Goal: Task Accomplishment & Management: Manage account settings

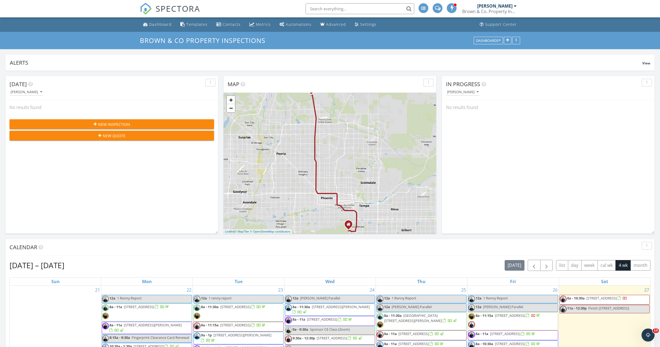
scroll to position [861, 660]
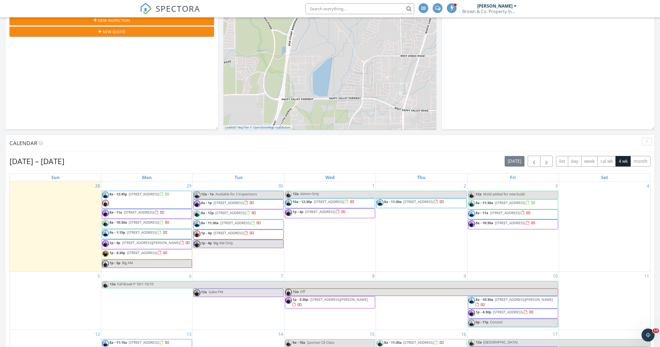
scroll to position [105, 0]
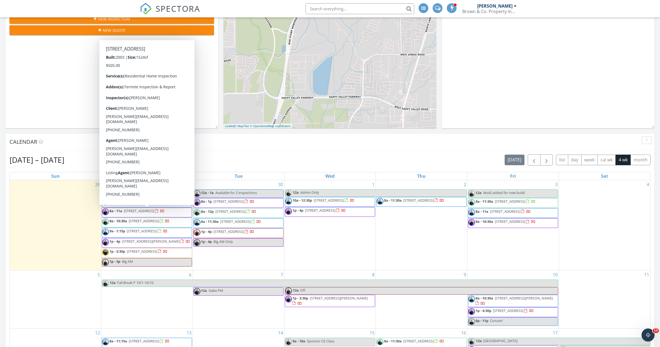
click at [142, 214] on span "8a - 11a 305 S 120th Ave, Avondale 85323" at bounding box center [133, 212] width 62 height 8
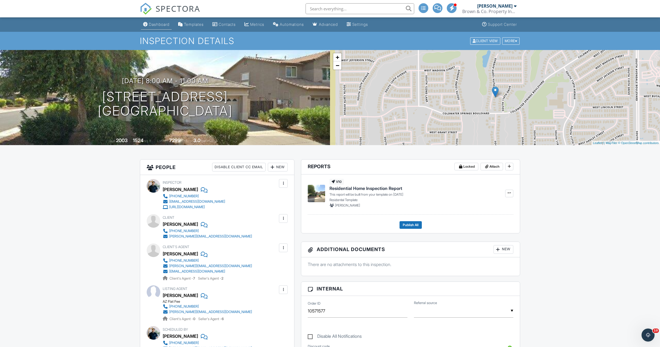
click at [161, 26] on div "Dashboard" at bounding box center [159, 24] width 21 height 5
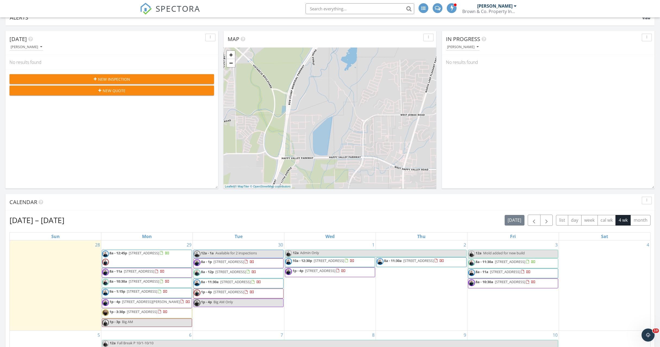
scroll to position [151, 0]
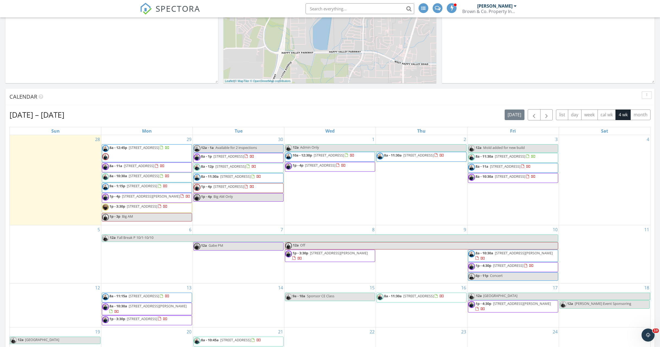
click at [192, 115] on div "Sep 28 – Oct 25, 2025 today list day week cal wk 4 wk month" at bounding box center [330, 114] width 641 height 11
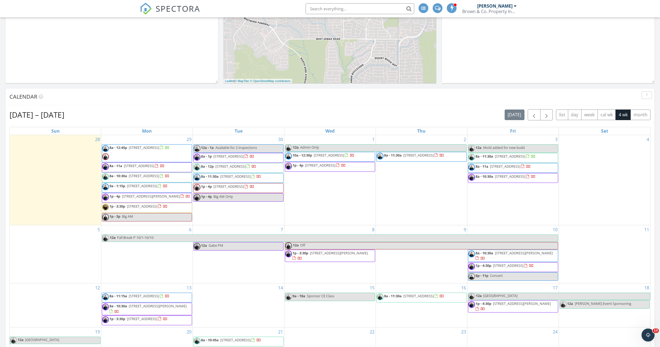
click at [158, 177] on span "[STREET_ADDRESS]" at bounding box center [144, 175] width 30 height 5
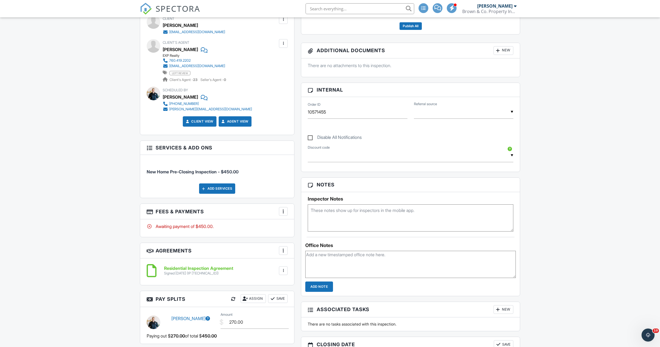
scroll to position [199, 0]
click at [282, 212] on div at bounding box center [283, 210] width 5 height 5
click at [296, 267] on div "Paid In Full" at bounding box center [310, 268] width 52 height 7
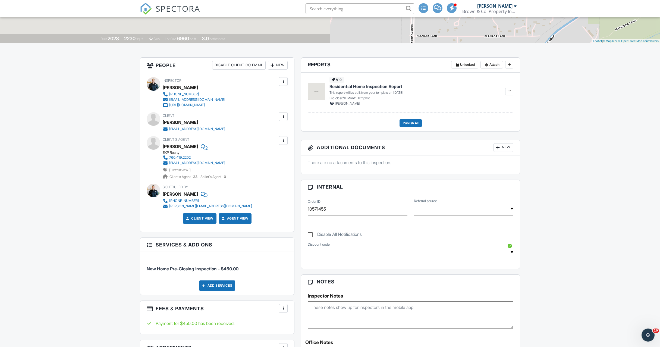
scroll to position [205, 0]
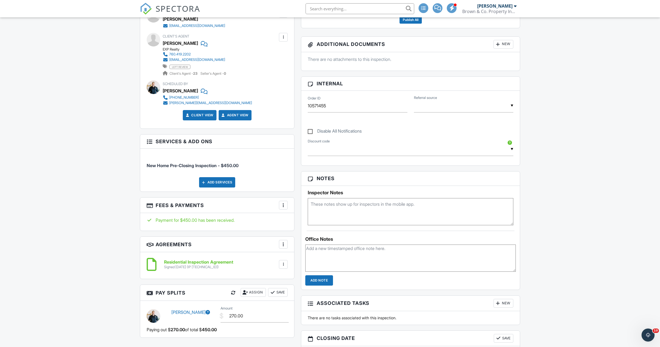
click at [398, 214] on textarea at bounding box center [411, 211] width 206 height 27
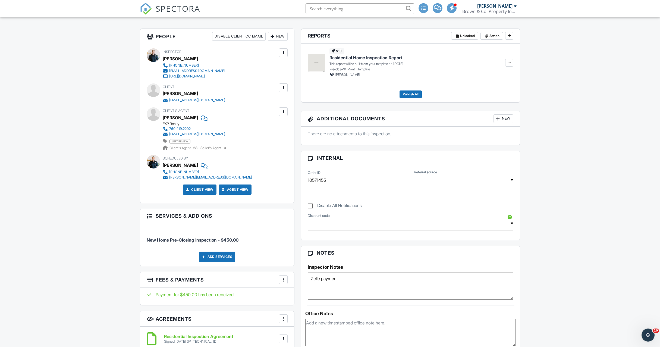
scroll to position [118, 0]
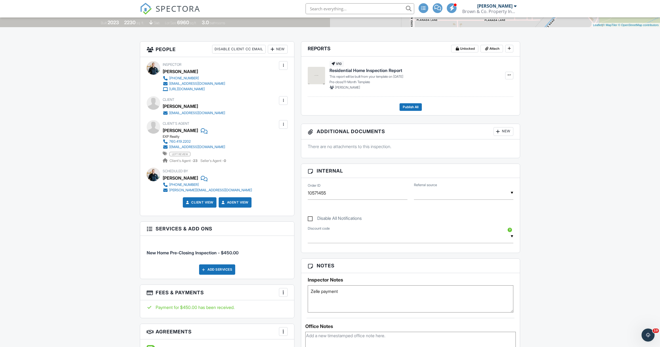
type textarea "Zelle payment"
click at [280, 51] on div "New" at bounding box center [278, 49] width 20 height 9
click at [286, 63] on li "Inspector" at bounding box center [298, 66] width 54 height 14
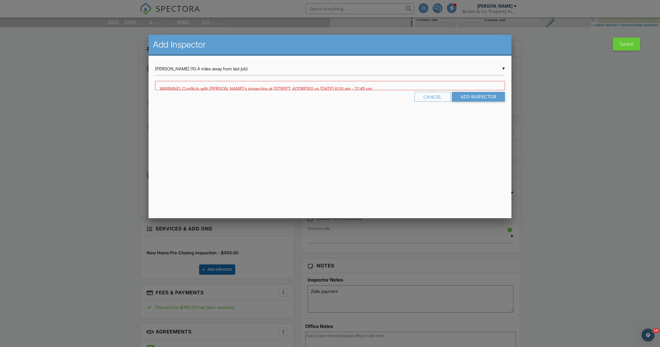
click at [217, 68] on div "▼ Renny Gilmonch (10.4 miles away from last job) Renny Gilmonch (10.4 miles awa…" at bounding box center [330, 68] width 350 height 13
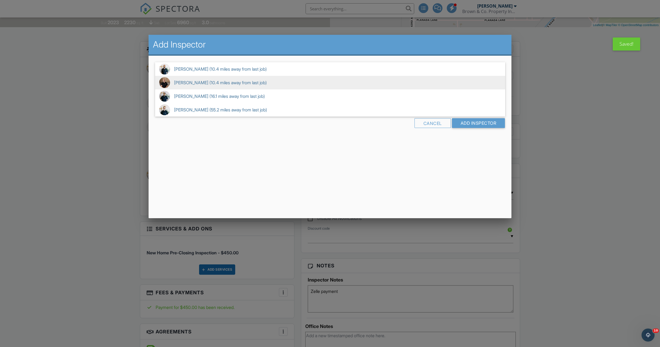
click at [213, 86] on span "Alex Barrios (10.4 miles away from last job)" at bounding box center [330, 83] width 350 height 14
type input "Alex Barrios (10.4 miles away from last job)"
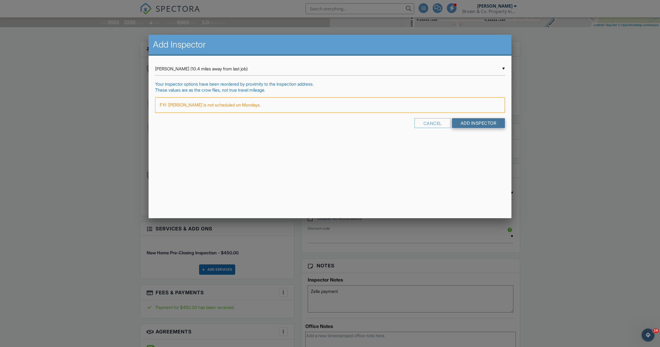
click at [469, 122] on input "Add Inspector" at bounding box center [478, 123] width 53 height 10
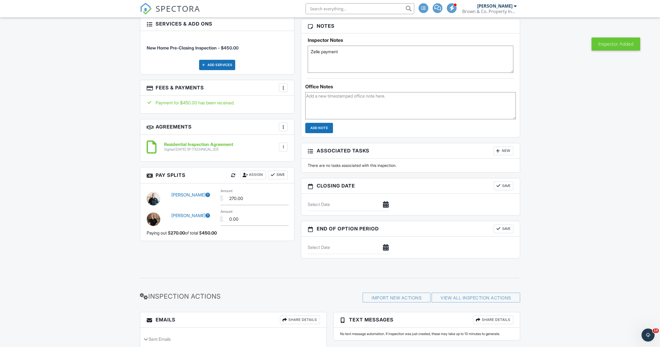
scroll to position [361, 0]
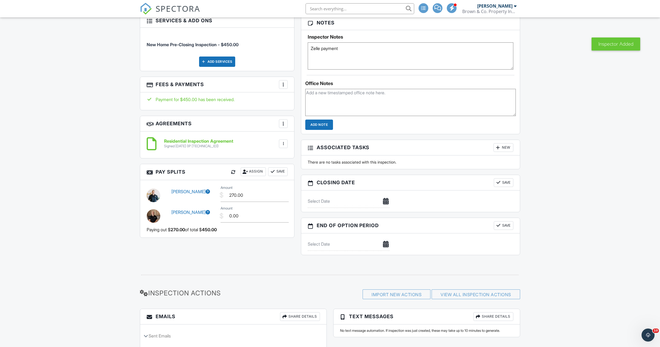
click at [255, 169] on div "Assign" at bounding box center [253, 171] width 25 height 9
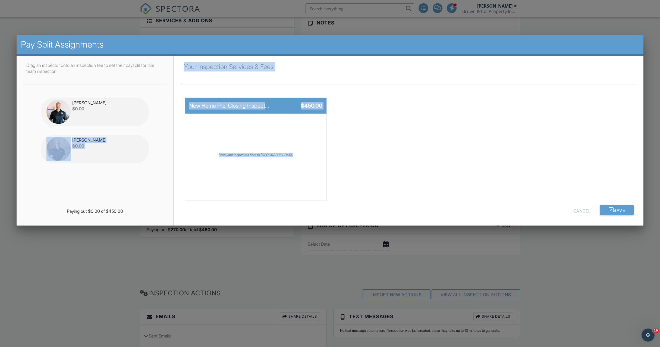
drag, startPoint x: 106, startPoint y: 154, endPoint x: 203, endPoint y: 141, distance: 97.0
click at [203, 141] on div "Drag an inspector onto an inspection fee to set their paysplit for this team in…" at bounding box center [330, 141] width 627 height 170
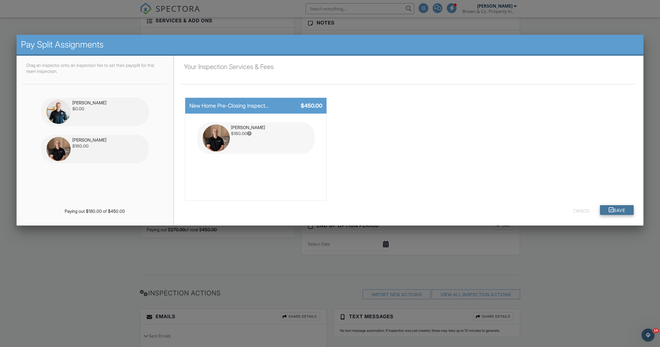
click at [613, 205] on button "Save" at bounding box center [617, 210] width 34 height 10
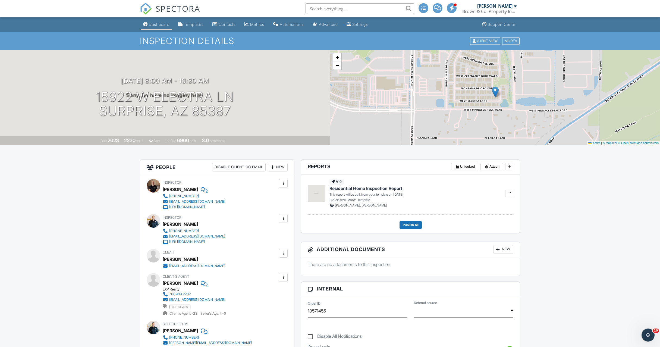
click at [156, 27] on link "Dashboard" at bounding box center [156, 25] width 31 height 10
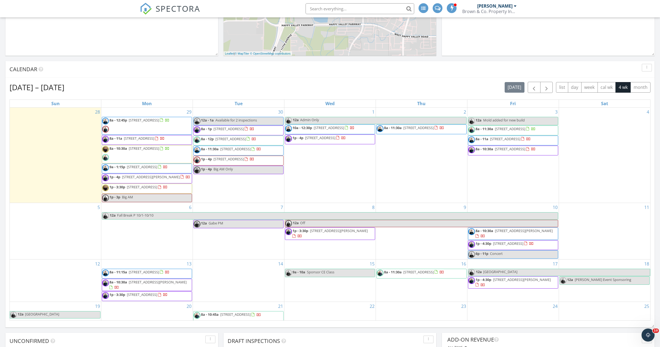
scroll to position [181, 0]
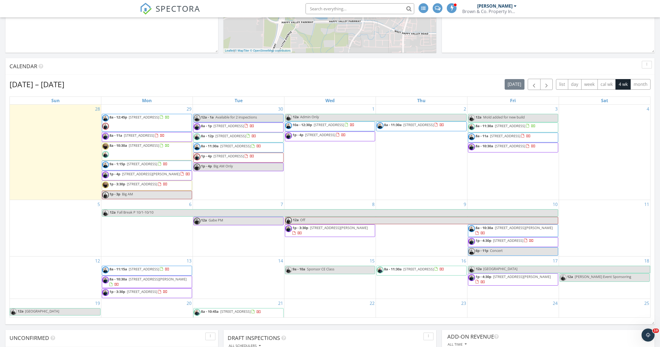
click at [307, 85] on div "[DATE] – [DATE] [DATE] list day week cal wk 4 wk month" at bounding box center [330, 84] width 641 height 11
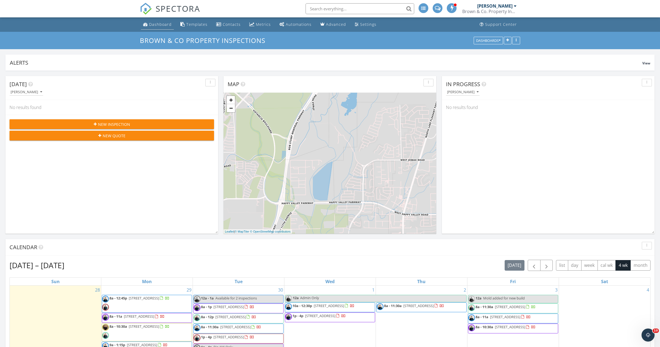
scroll to position [0, 0]
click at [166, 24] on div "Dashboard" at bounding box center [160, 24] width 23 height 5
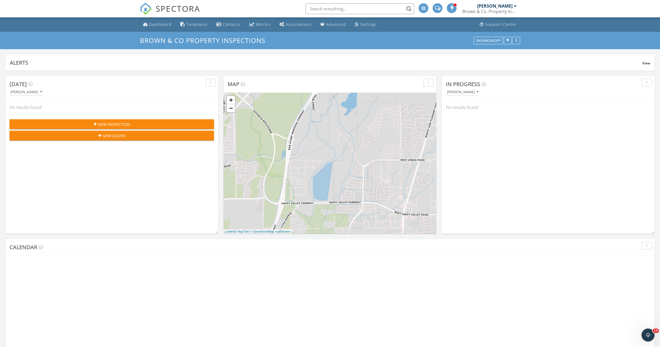
scroll to position [117, 213]
